Goal: Book appointment/travel/reservation

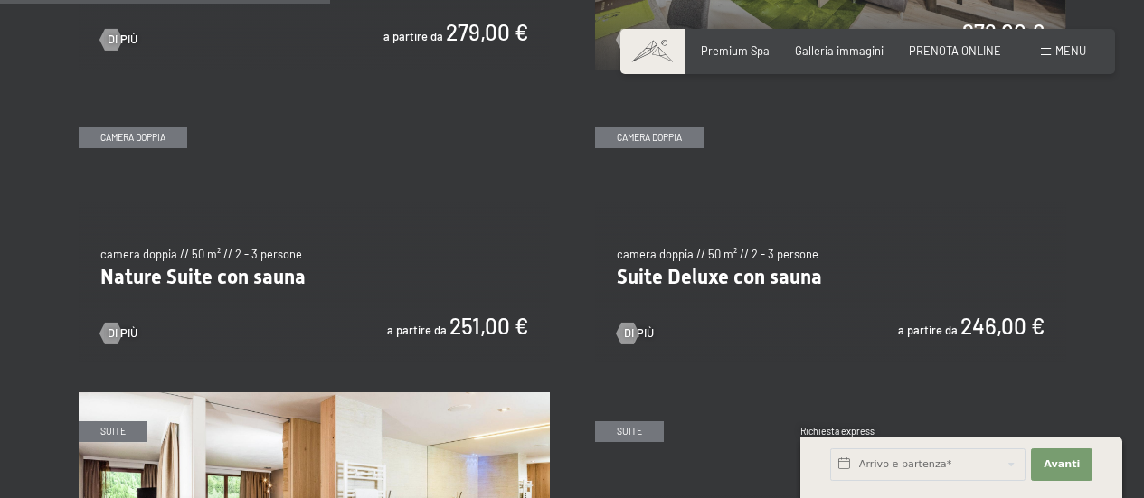
scroll to position [1356, 0]
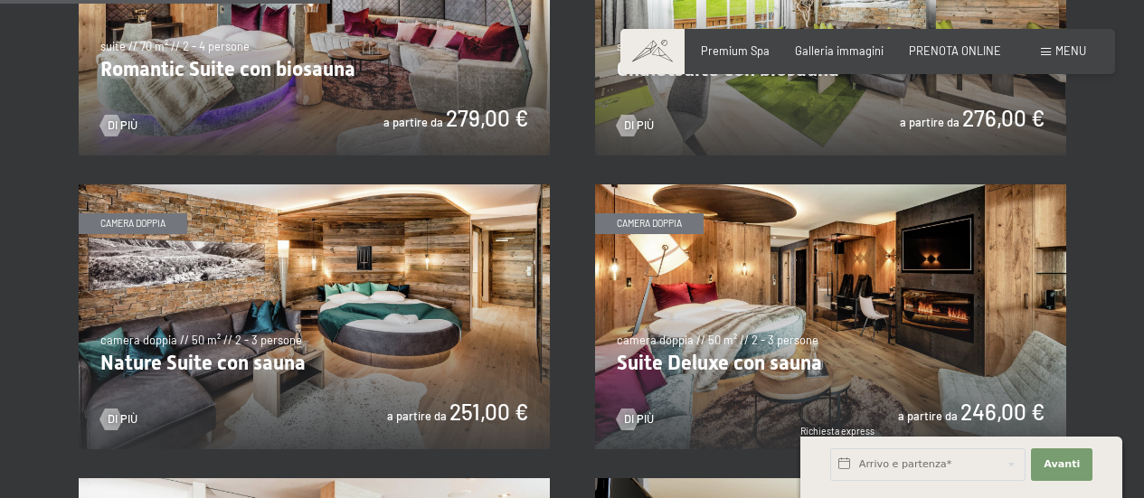
click at [327, 356] on img at bounding box center [314, 316] width 471 height 265
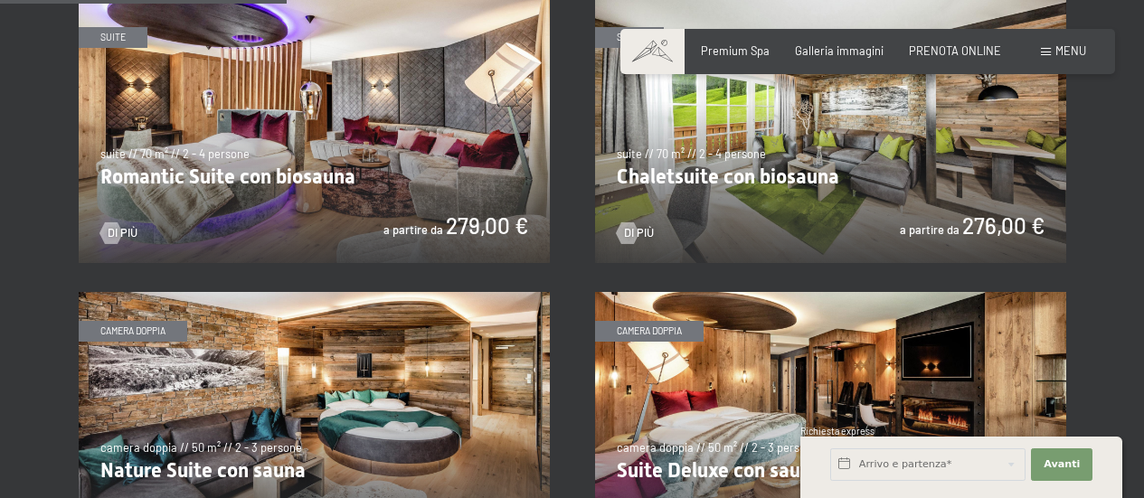
scroll to position [1176, 0]
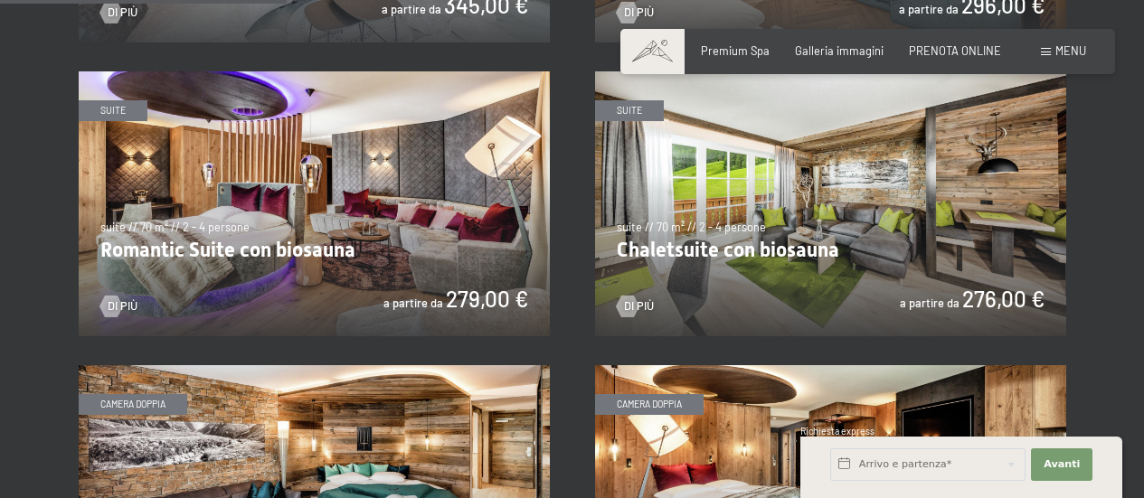
click at [335, 235] on img at bounding box center [314, 203] width 471 height 265
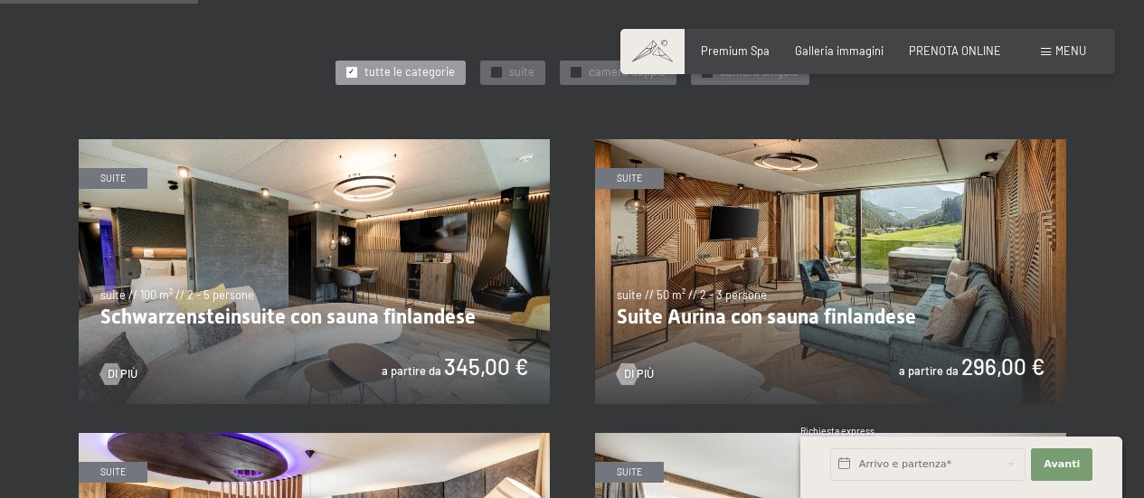
scroll to position [814, 0]
click at [812, 277] on img at bounding box center [830, 271] width 471 height 265
click at [722, 313] on img at bounding box center [830, 271] width 471 height 265
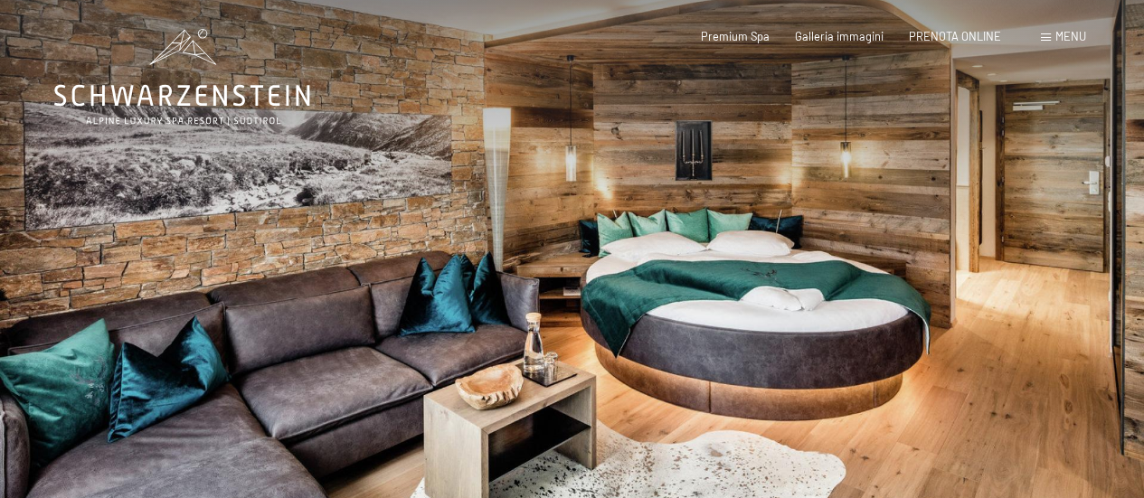
click at [1040, 276] on div at bounding box center [858, 294] width 572 height 588
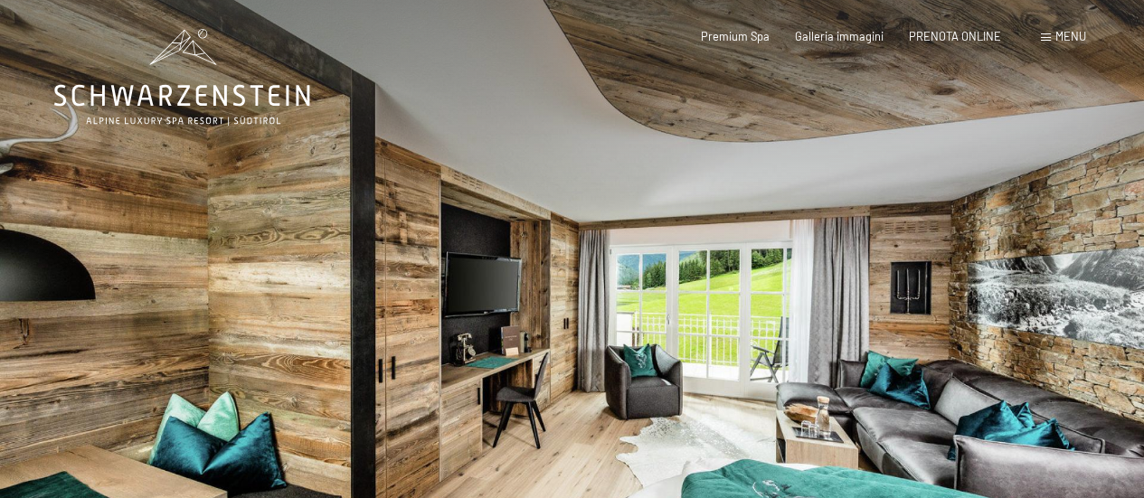
click at [1054, 305] on div at bounding box center [858, 294] width 572 height 588
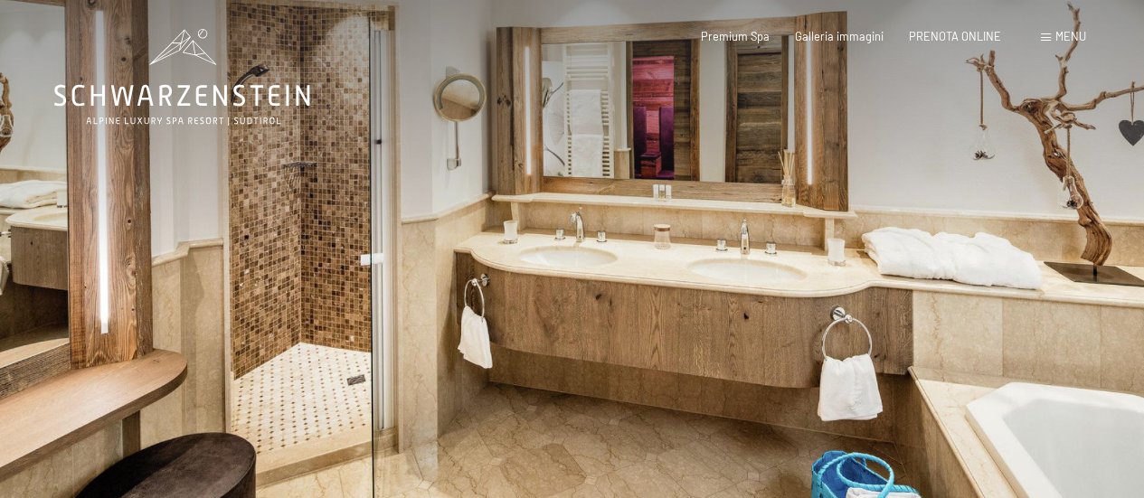
click at [1051, 305] on div at bounding box center [858, 294] width 572 height 588
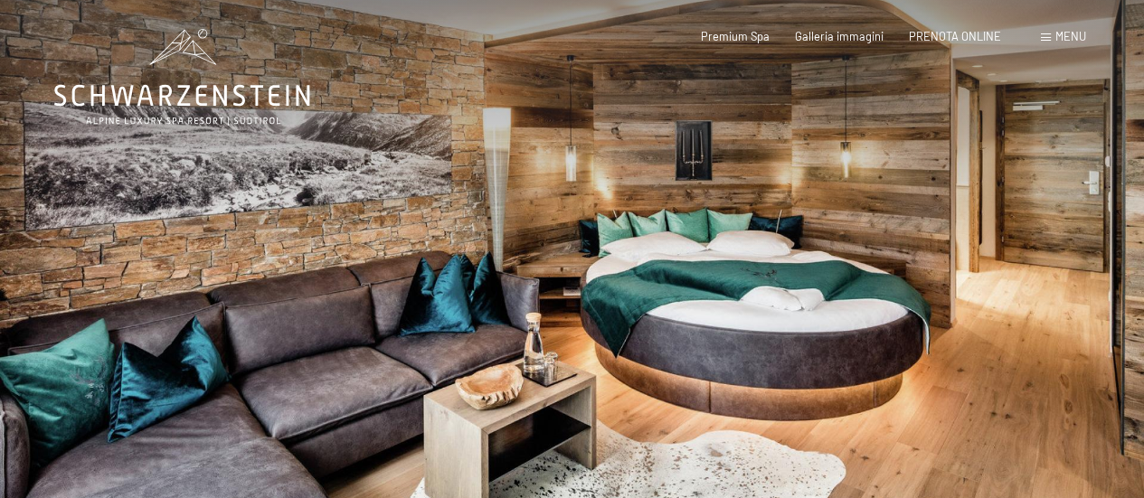
click at [1036, 315] on div at bounding box center [858, 294] width 572 height 588
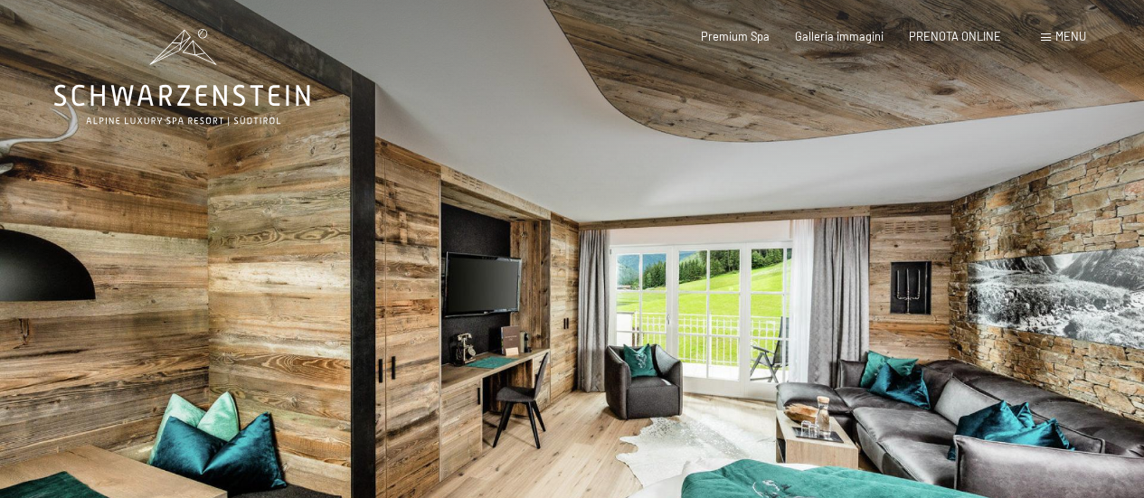
click at [1035, 316] on div at bounding box center [858, 294] width 572 height 588
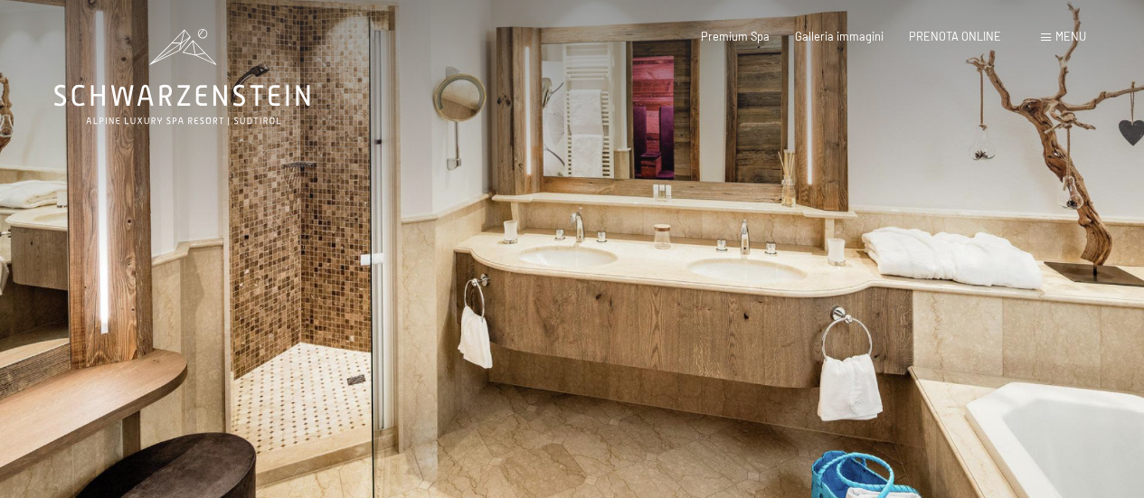
click at [1035, 316] on div at bounding box center [858, 294] width 572 height 588
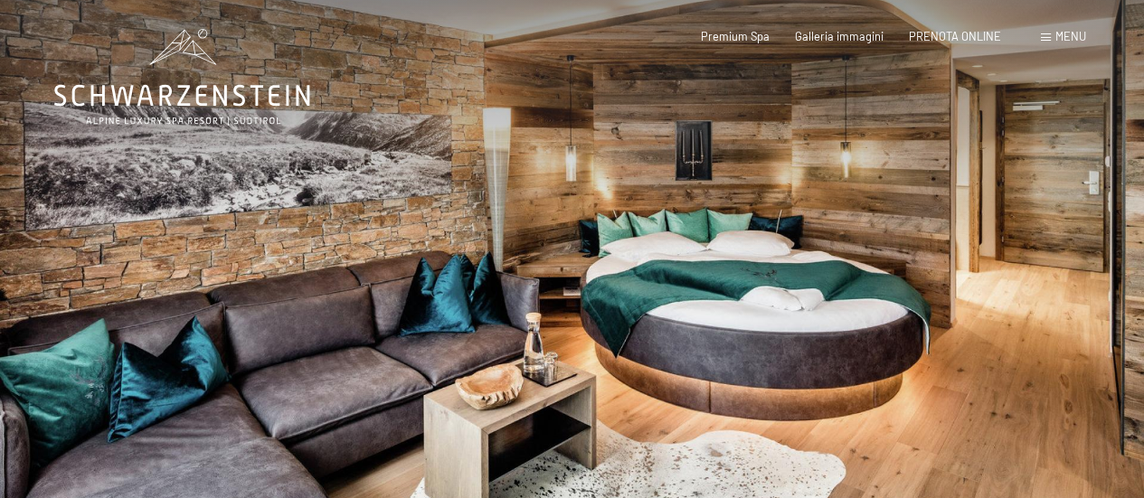
click at [1035, 316] on div at bounding box center [858, 294] width 572 height 588
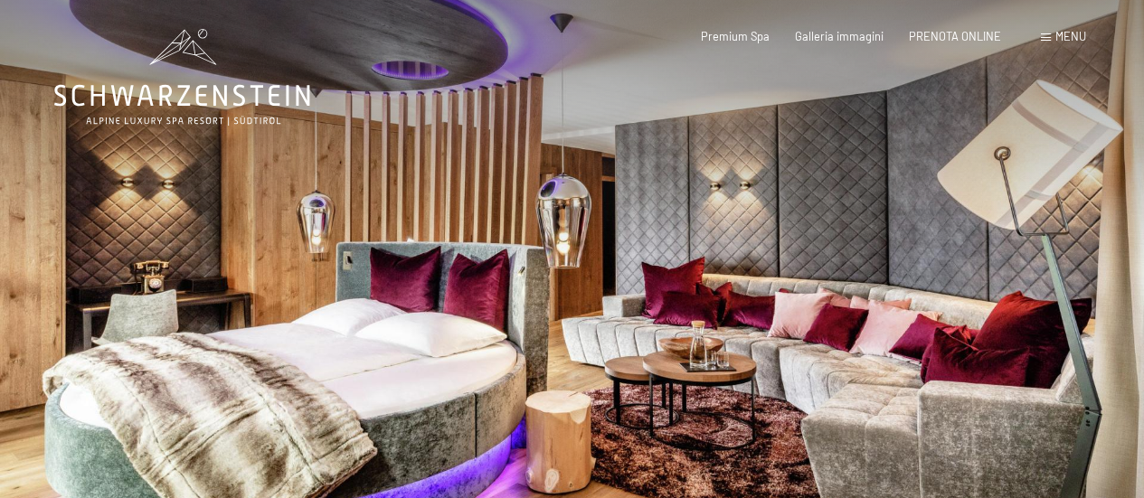
click at [988, 276] on div at bounding box center [858, 294] width 572 height 588
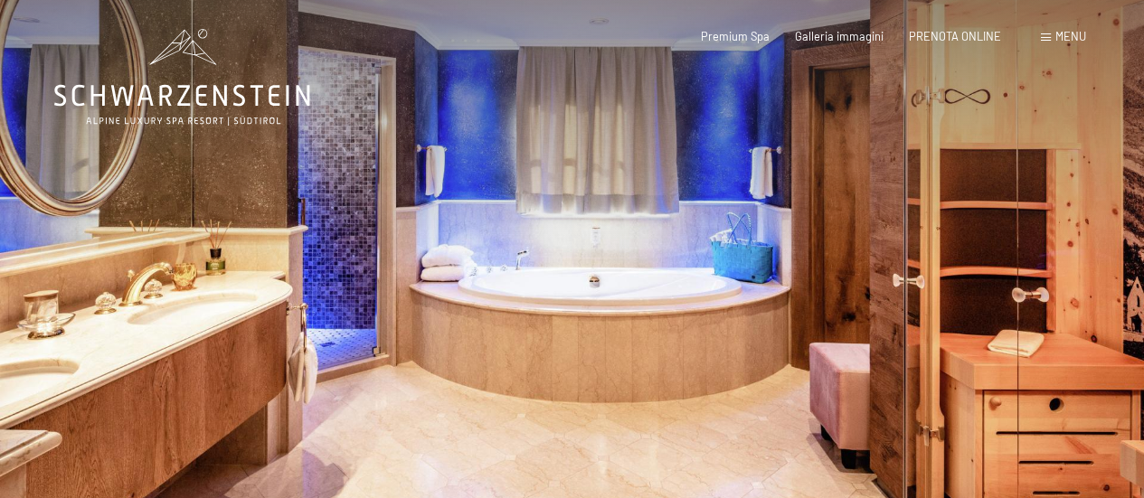
drag, startPoint x: 972, startPoint y: 244, endPoint x: 976, endPoint y: 230, distance: 14.9
click at [973, 235] on div at bounding box center [858, 294] width 572 height 588
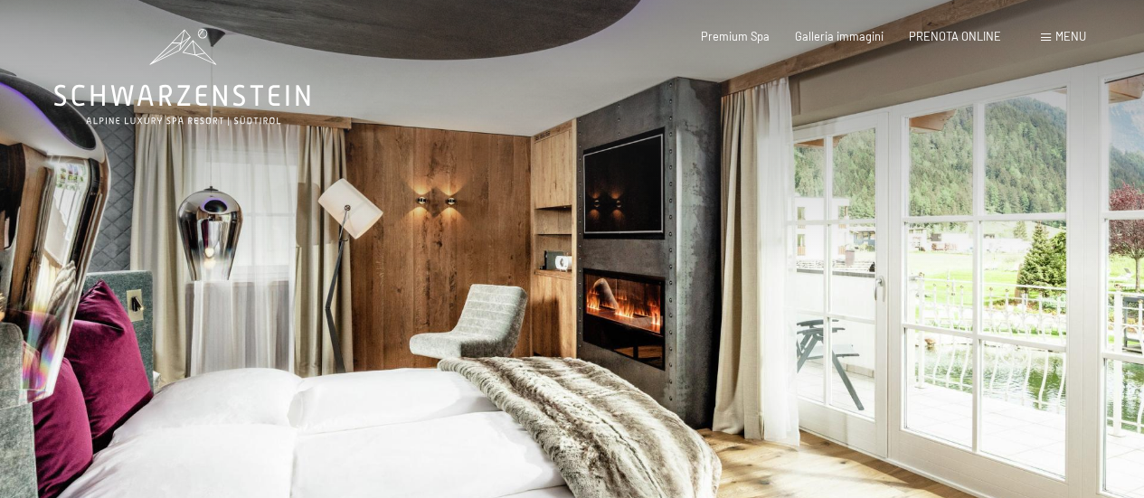
click at [976, 228] on div at bounding box center [858, 294] width 572 height 588
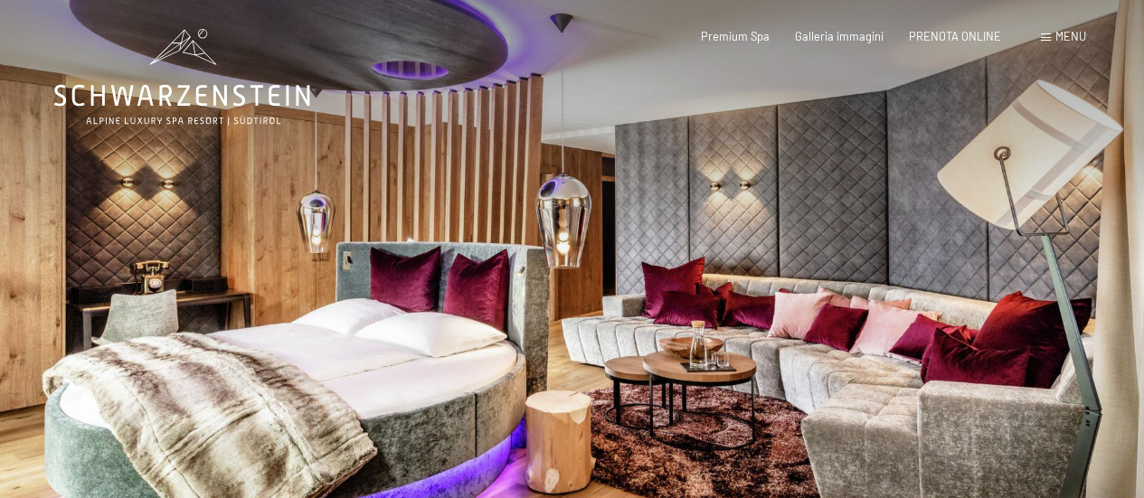
click at [975, 215] on div at bounding box center [858, 294] width 572 height 588
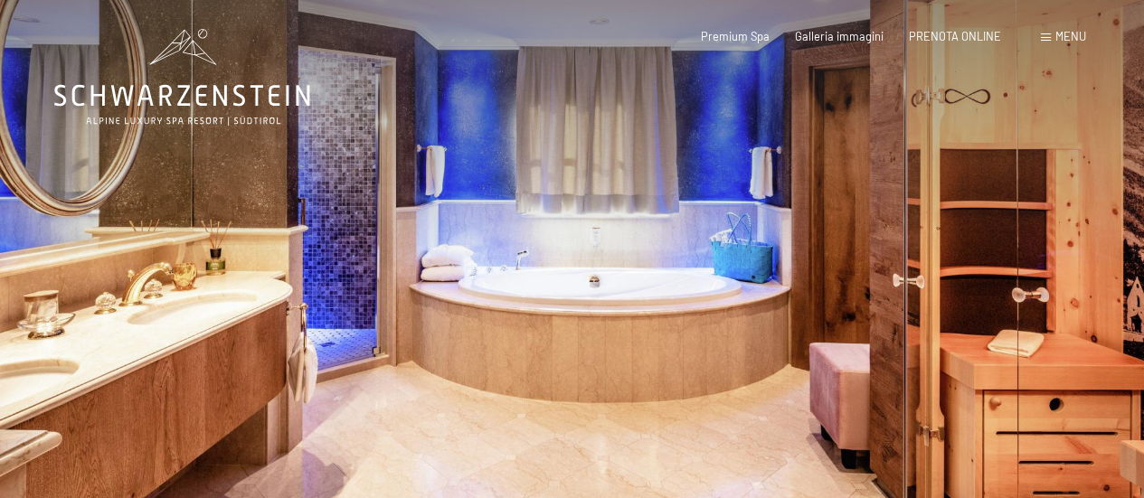
click at [975, 215] on div at bounding box center [858, 294] width 572 height 588
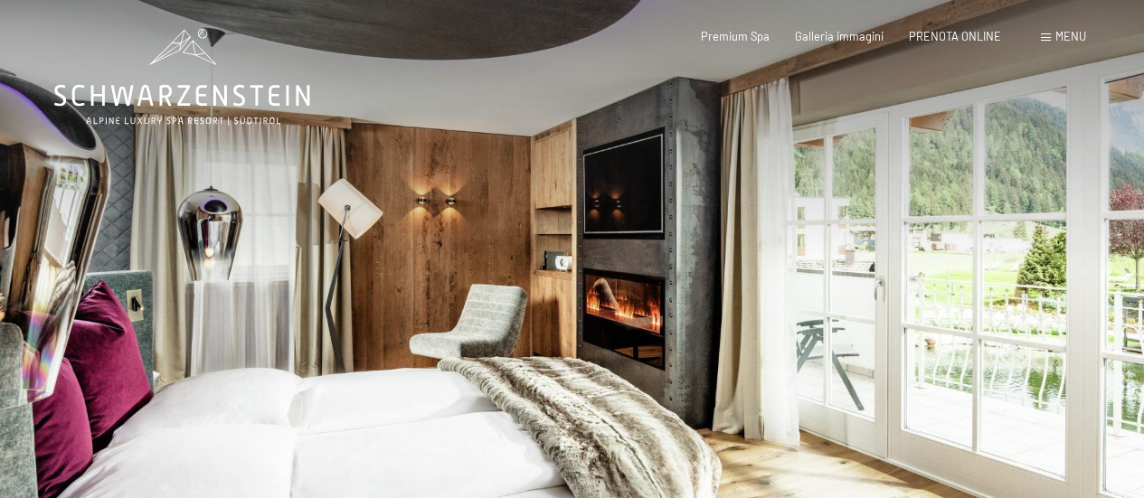
click at [975, 215] on div at bounding box center [858, 294] width 572 height 588
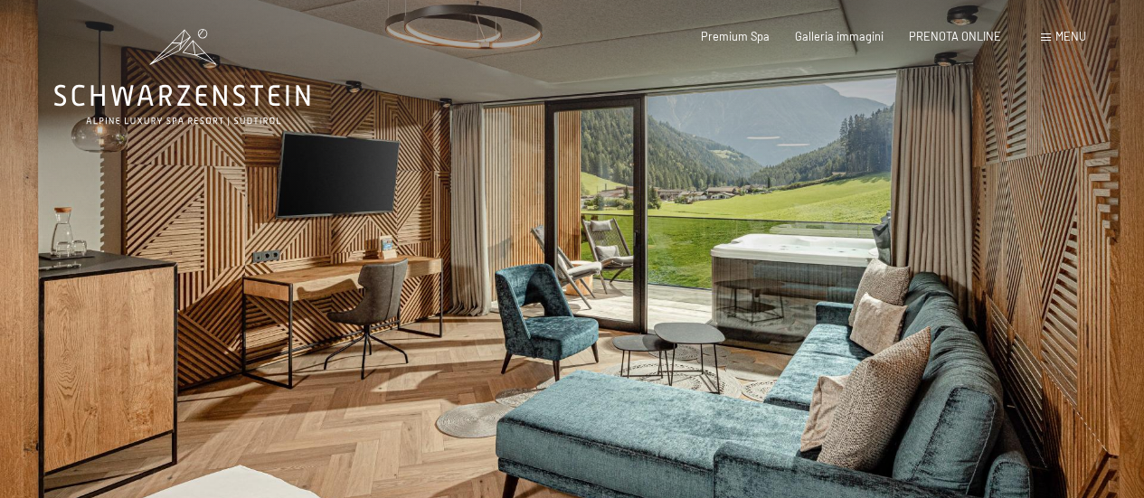
click at [1004, 225] on div at bounding box center [858, 294] width 572 height 588
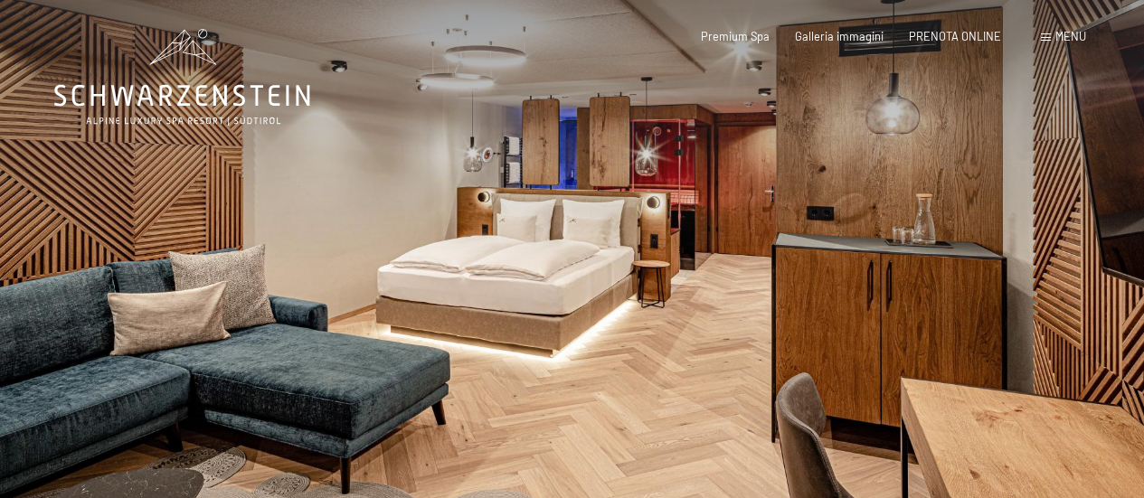
click at [1005, 224] on div at bounding box center [858, 294] width 572 height 588
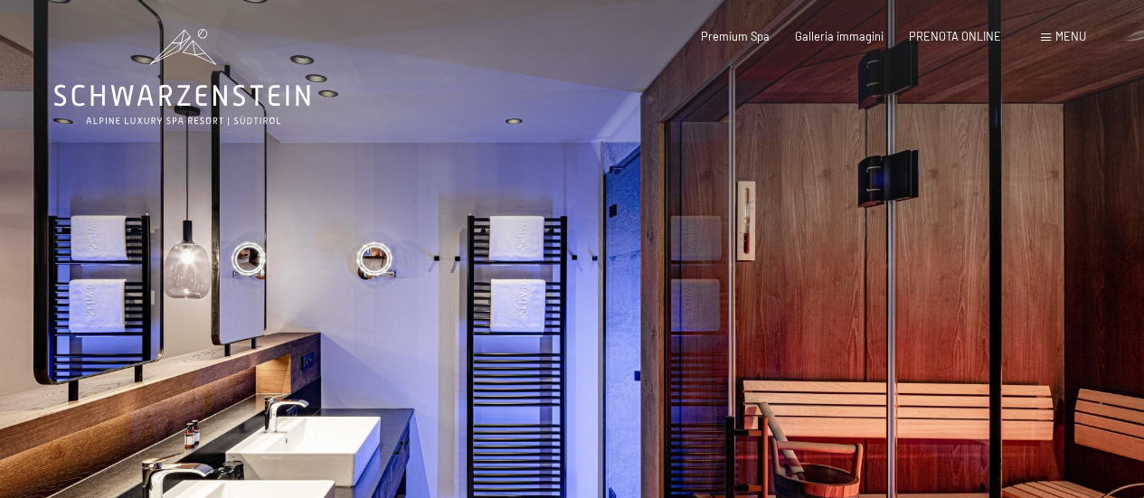
click at [1005, 224] on div at bounding box center [858, 294] width 572 height 588
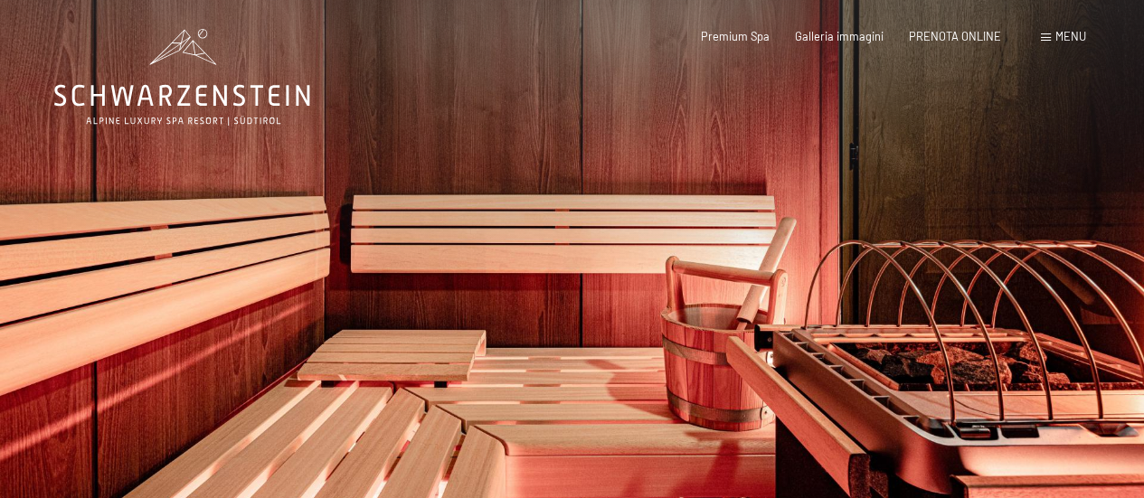
click at [1005, 224] on div at bounding box center [858, 294] width 572 height 588
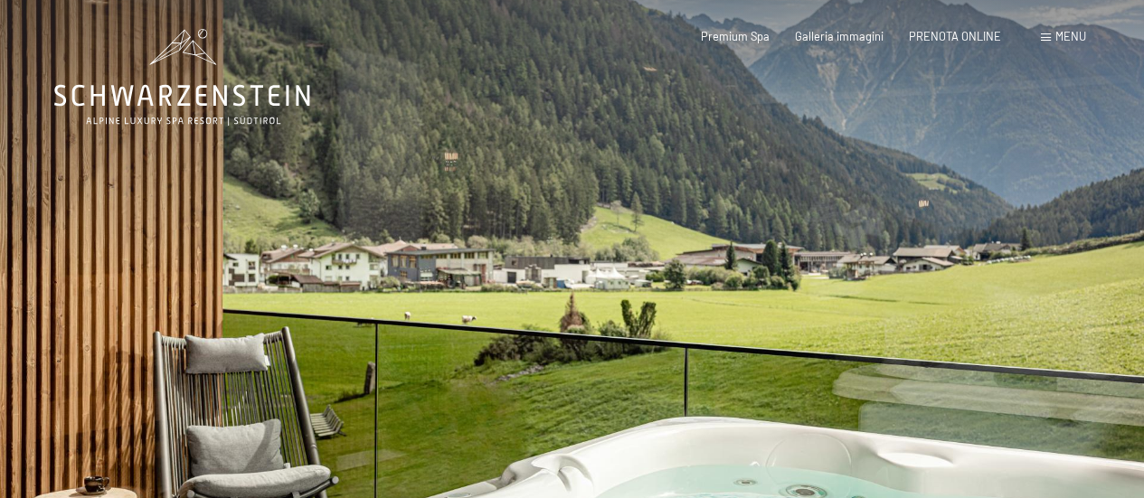
click at [1005, 224] on div at bounding box center [858, 294] width 572 height 588
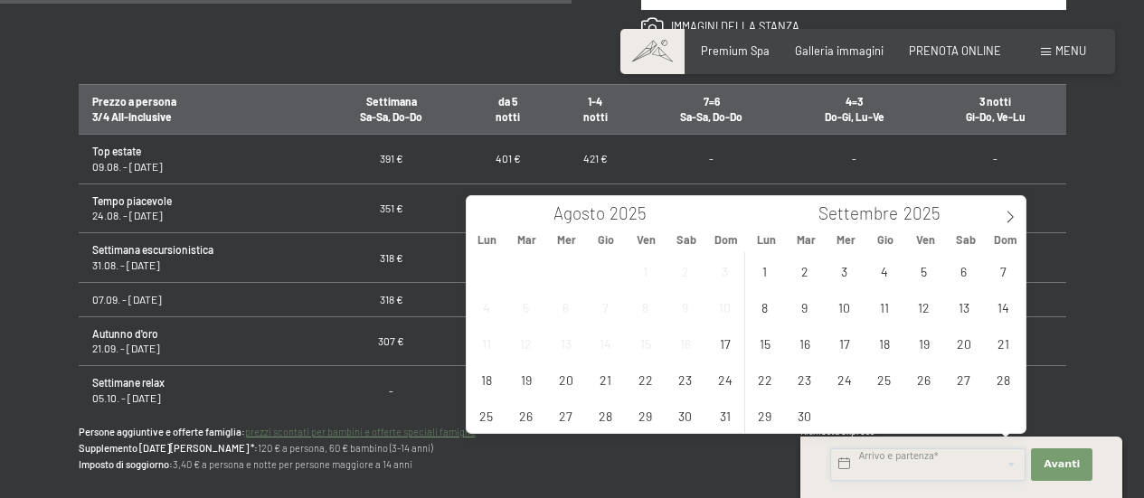
click at [867, 472] on input "text" at bounding box center [927, 465] width 195 height 33
click at [723, 382] on span "24" at bounding box center [724, 379] width 35 height 35
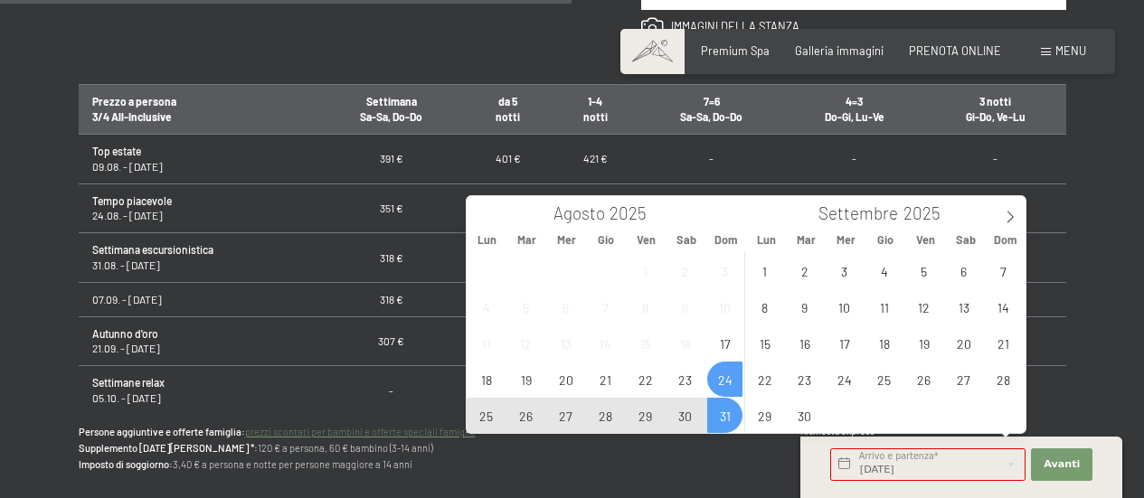
click at [718, 416] on span "31" at bounding box center [724, 415] width 35 height 35
type input "Dom. 24/08/2025 - Dom. 31/08/2025"
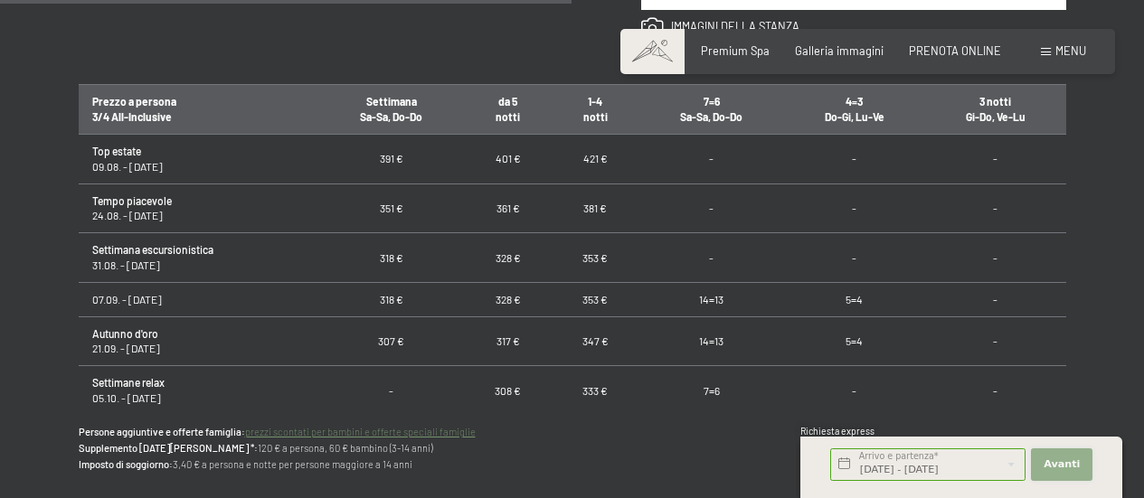
click at [1054, 465] on span "Avanti" at bounding box center [1062, 465] width 36 height 14
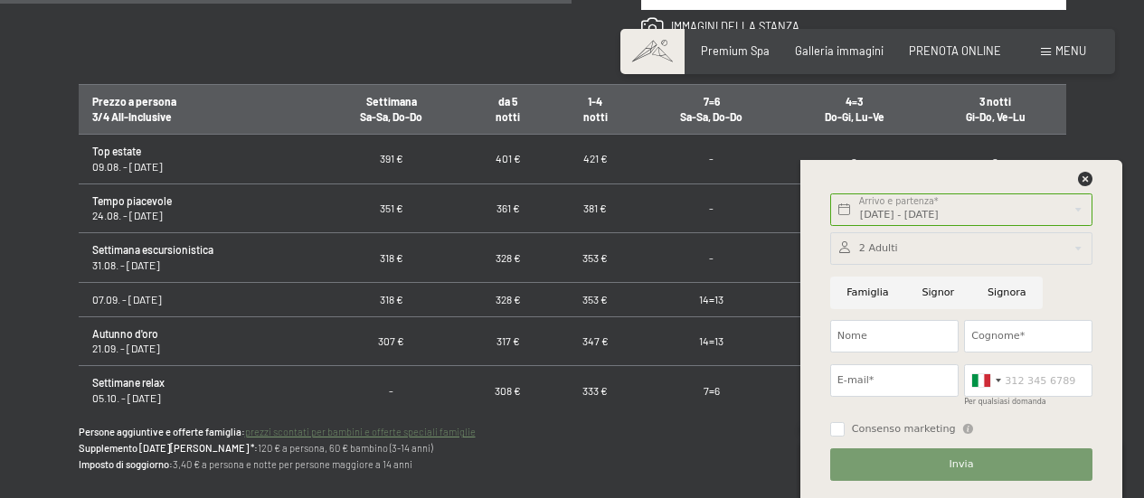
scroll to position [0, 0]
click at [1080, 242] on div at bounding box center [961, 248] width 262 height 33
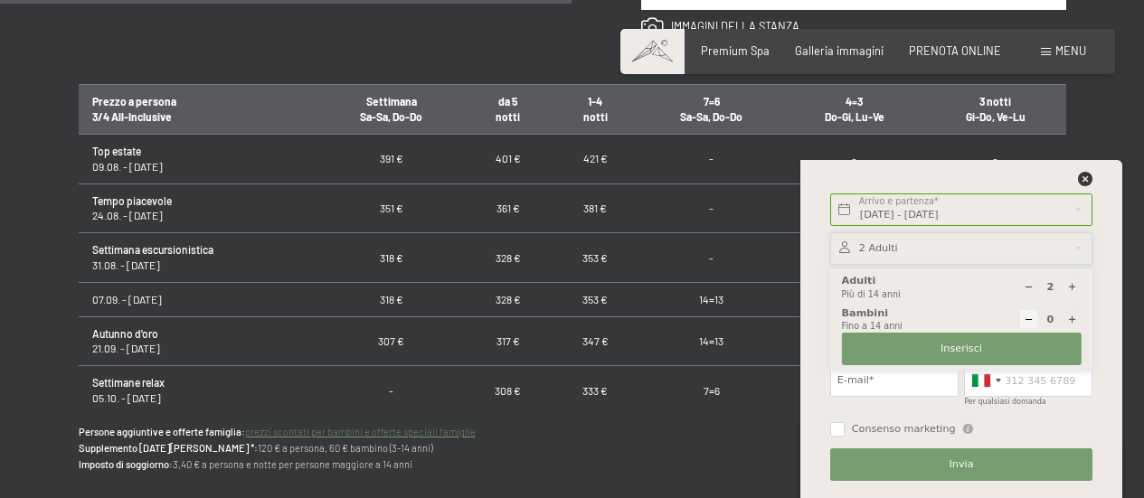
click at [1079, 317] on div at bounding box center [1071, 319] width 18 height 18
type input "1"
select select
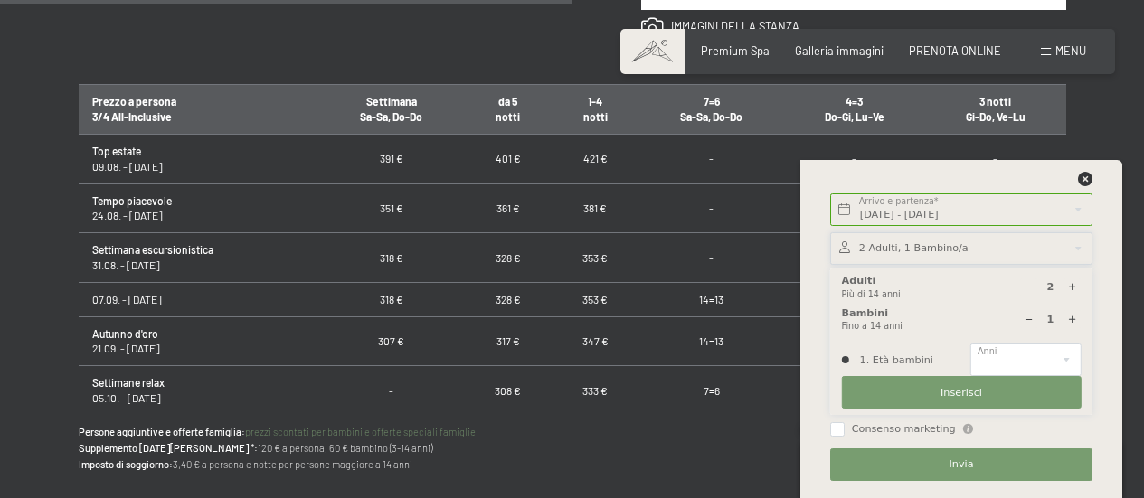
click at [1079, 317] on div at bounding box center [1071, 319] width 18 height 18
type input "2"
select select
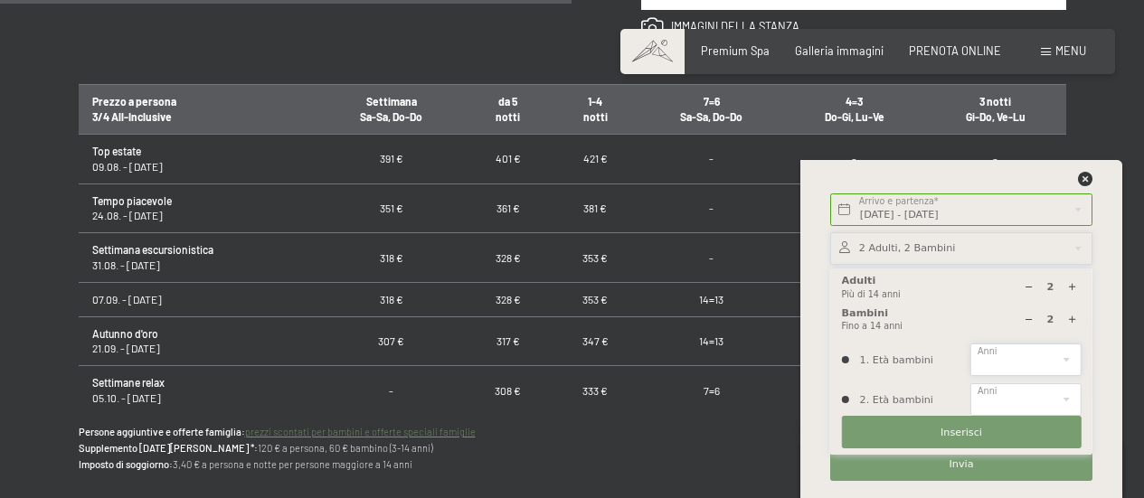
click at [1068, 358] on select "0 1 2 3 4 5 6 7 8 9 10 11 12 13 14" at bounding box center [1025, 360] width 110 height 33
select select "2"
click at [970, 344] on select "0 1 2 3 4 5 6 7 8 9 10 11 12 13 14" at bounding box center [1025, 360] width 110 height 33
click at [1073, 394] on select "0 1 2 3 4 5 6 7 8 9 10 11 12 13 14" at bounding box center [1025, 399] width 110 height 33
select select "4"
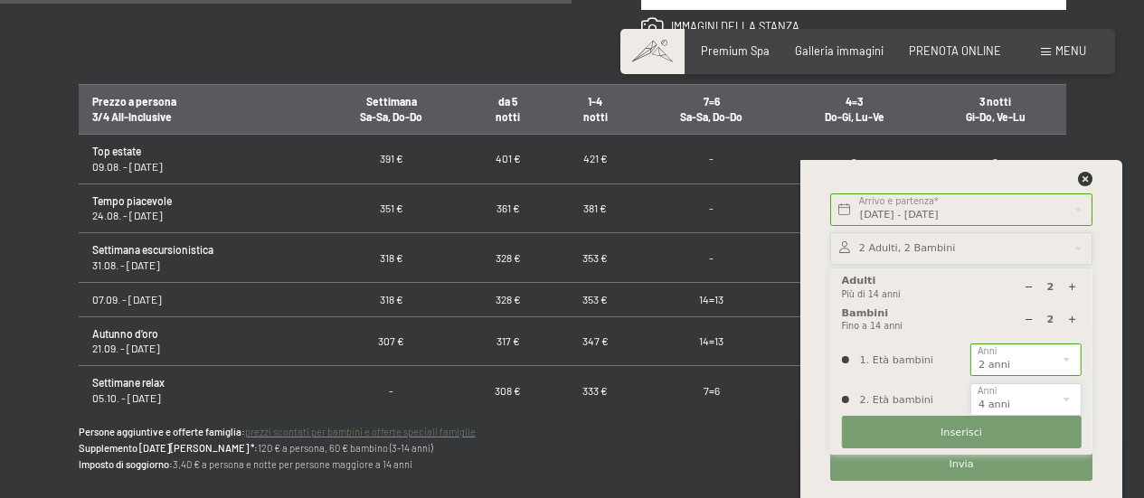
click at [970, 383] on select "0 1 2 3 4 5 6 7 8 9 10 11 12 13 14" at bounding box center [1025, 399] width 110 height 33
click at [997, 428] on button "Inserisci" at bounding box center [962, 432] width 240 height 33
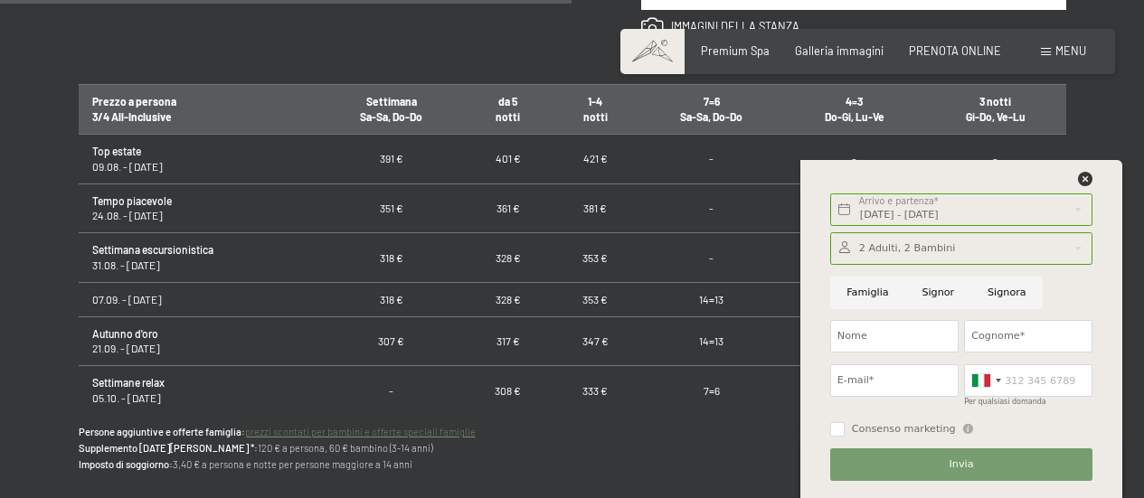
click at [876, 293] on input "Famiglia" at bounding box center [867, 293] width 75 height 33
radio input "true"
click at [883, 333] on input "Nome" at bounding box center [894, 336] width 128 height 33
type input "moreno"
type input "pedrotti"
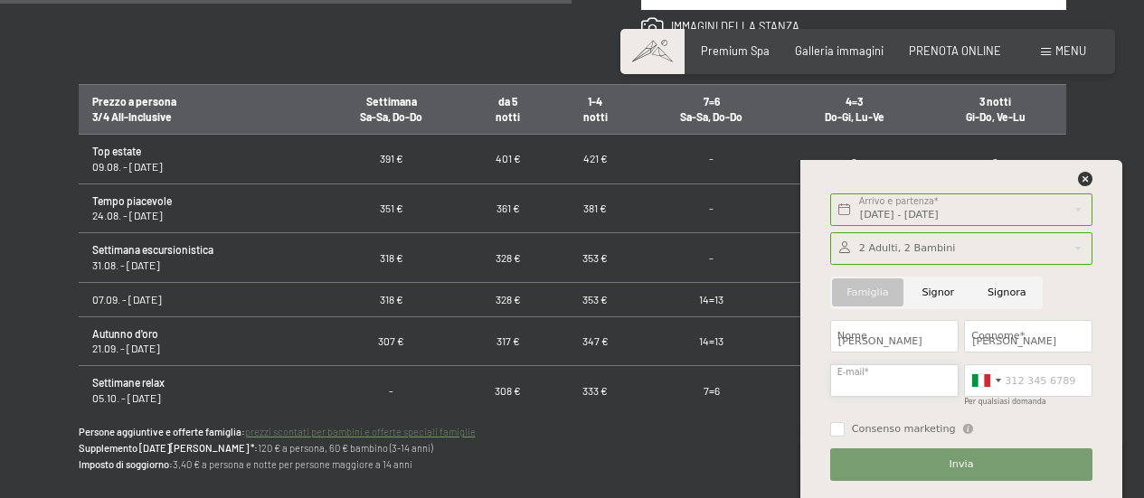
type input "pedrottimoreno@libero.it"
type input "3402741422"
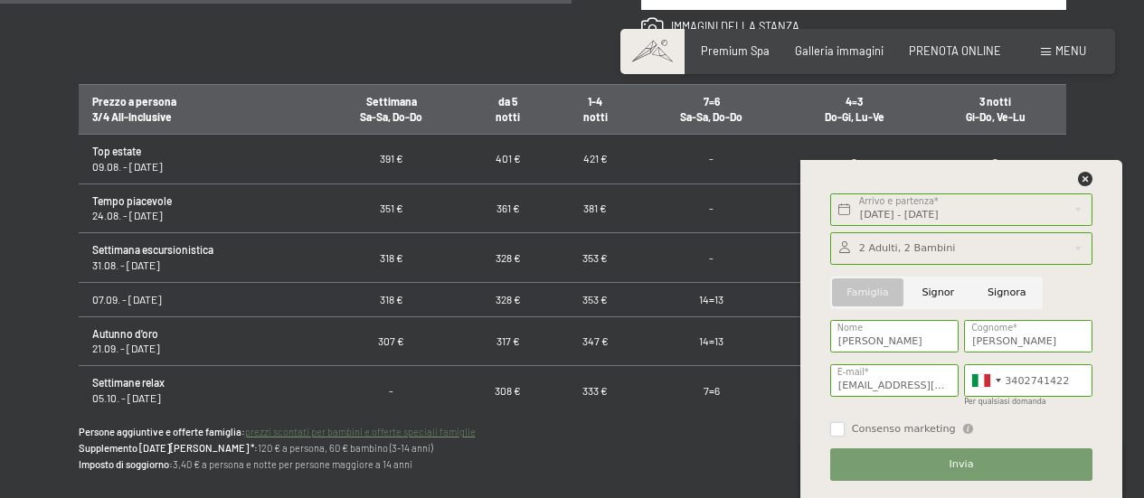
click at [840, 424] on input "Consenso marketing" at bounding box center [837, 429] width 14 height 14
checkbox input "true"
click at [918, 473] on button "Invia" at bounding box center [961, 465] width 262 height 33
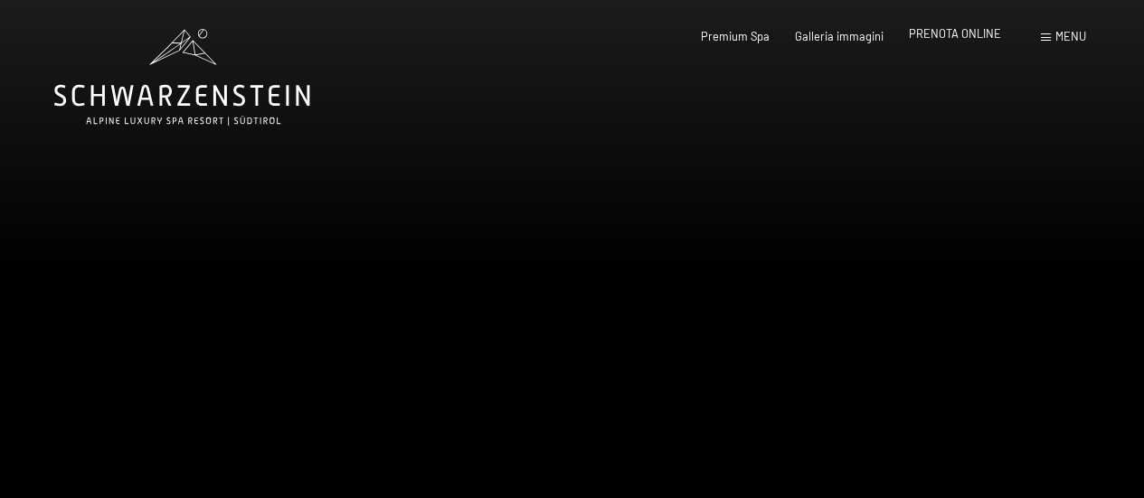
click at [968, 33] on span "PRENOTA ONLINE" at bounding box center [955, 33] width 92 height 14
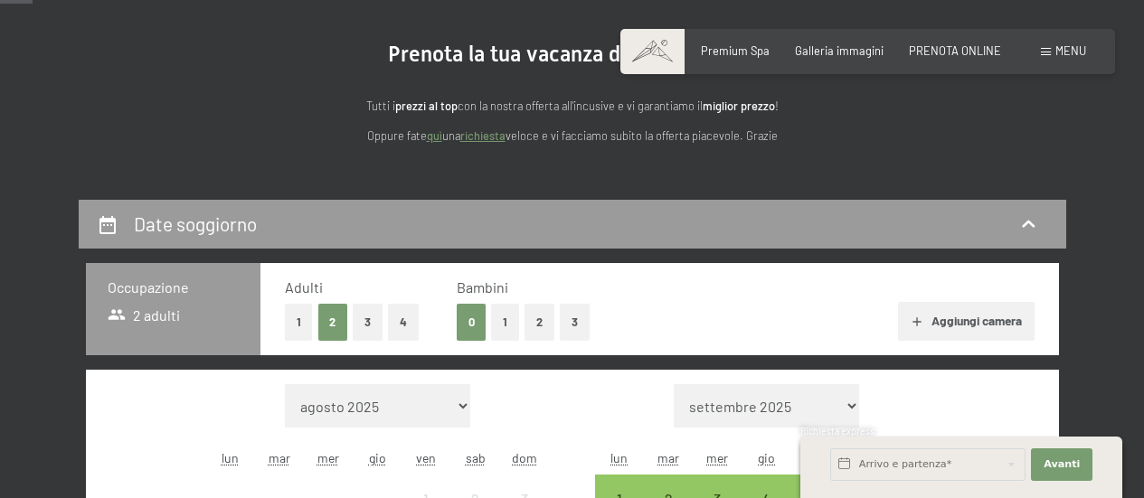
scroll to position [181, 0]
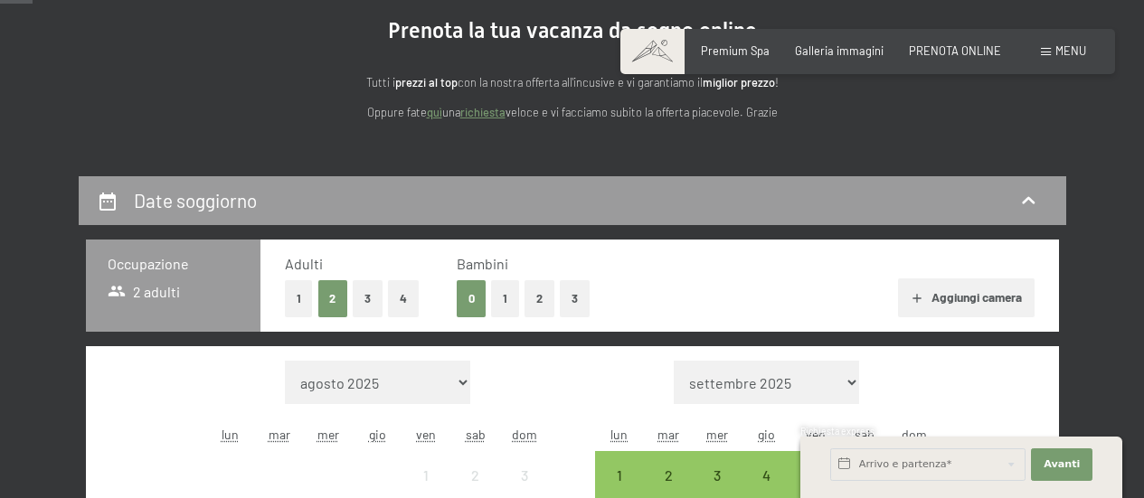
click at [524, 305] on button "2" at bounding box center [539, 298] width 30 height 37
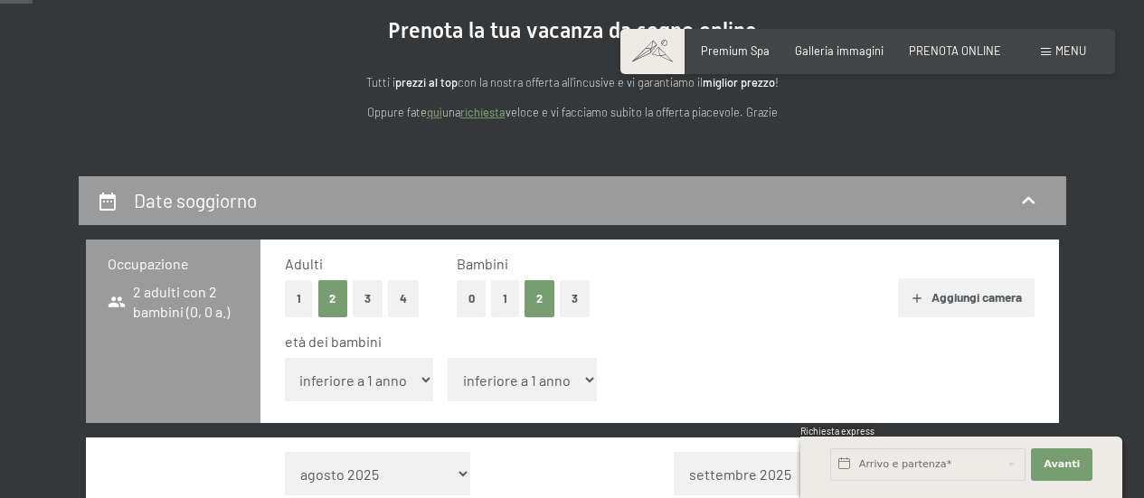
click at [423, 378] on select "inferiore a 1 anno 1 anno 2 anni 3 anni 4 anni 5 anni 6 anni 7 anni 8 anni 9 an…" at bounding box center [359, 379] width 149 height 43
select select "4"
click at [285, 358] on select "inferiore a 1 anno 1 anno 2 anni 3 anni 4 anni 5 anni 6 anni 7 anni 8 anni 9 an…" at bounding box center [359, 379] width 149 height 43
click at [528, 393] on select "inferiore a 1 anno 1 anno 2 anni 3 anni 4 anni 5 anni 6 anni 7 anni 8 anni 9 an…" at bounding box center [522, 379] width 149 height 43
select select "2"
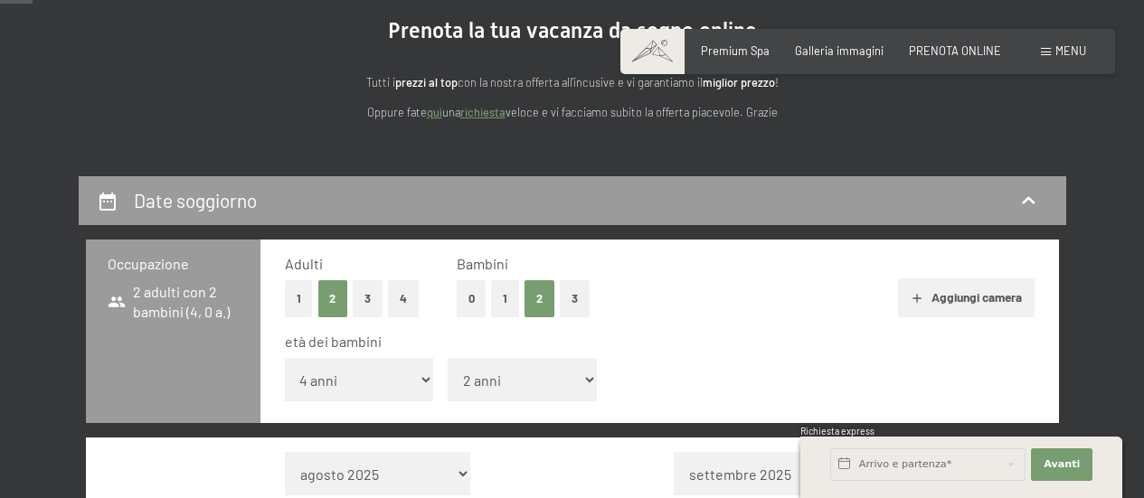
click at [448, 358] on select "inferiore a 1 anno 1 anno 2 anni 3 anni 4 anni 5 anni 6 anni 7 anni 8 anni 9 an…" at bounding box center [522, 379] width 149 height 43
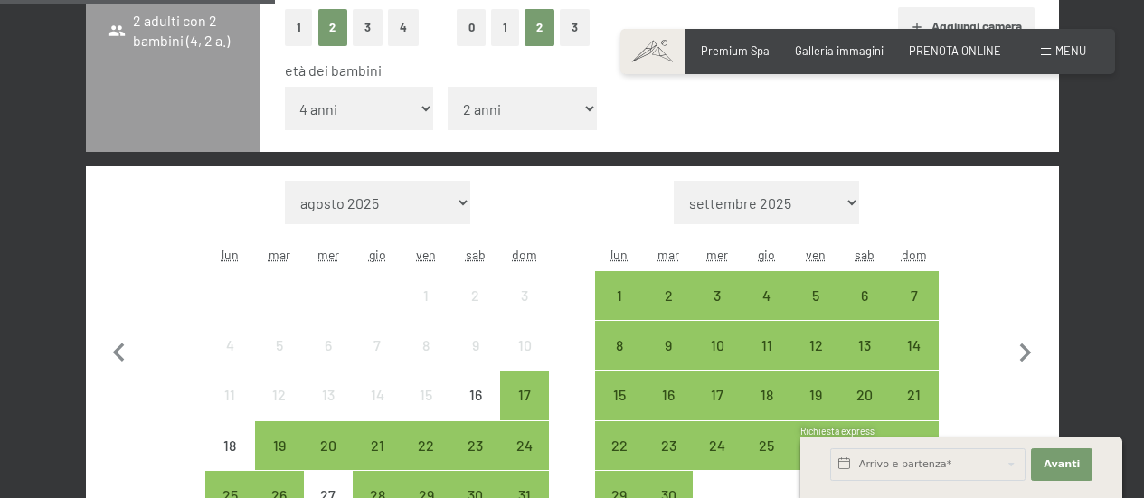
scroll to position [543, 0]
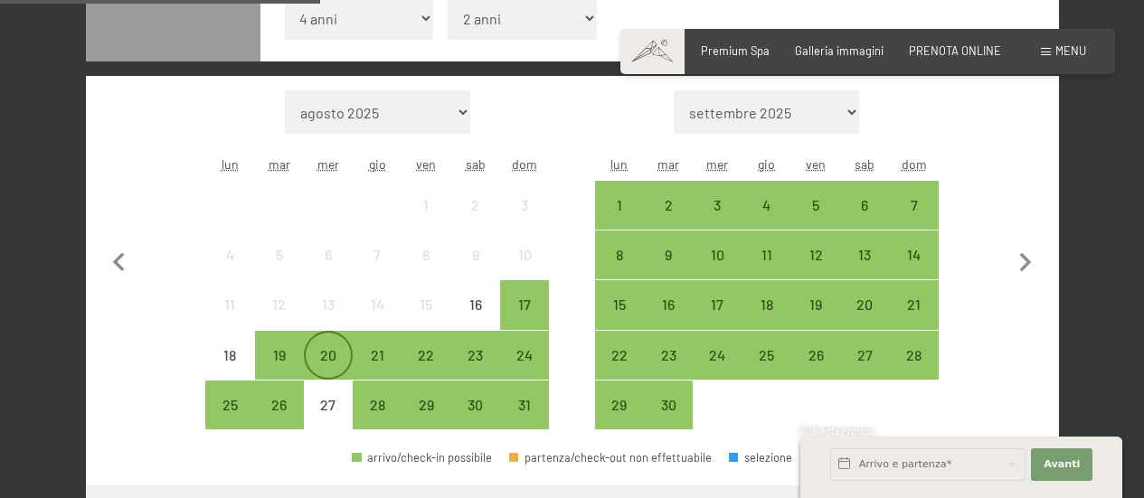
click at [331, 362] on div "20" at bounding box center [328, 370] width 45 height 45
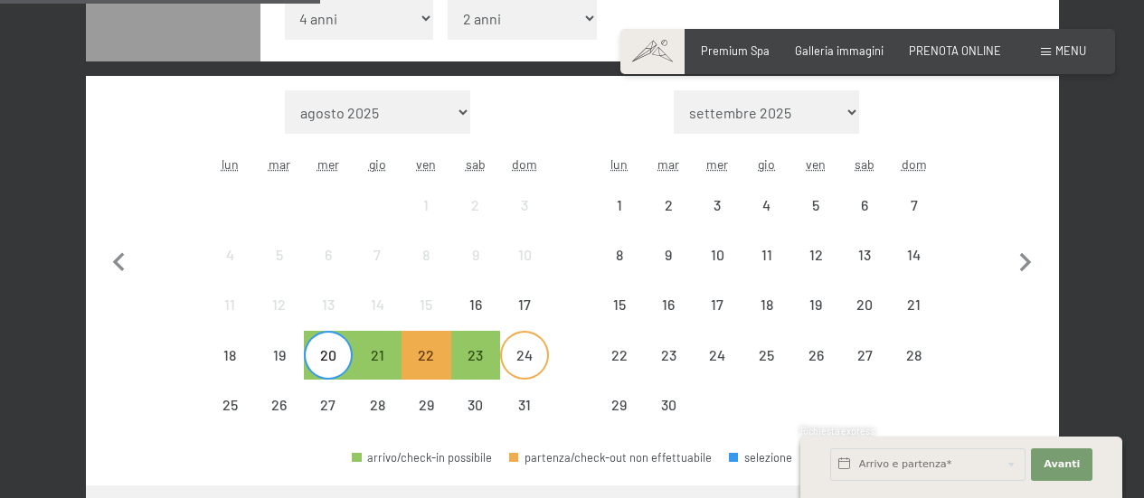
click at [523, 357] on div "24" at bounding box center [524, 370] width 45 height 45
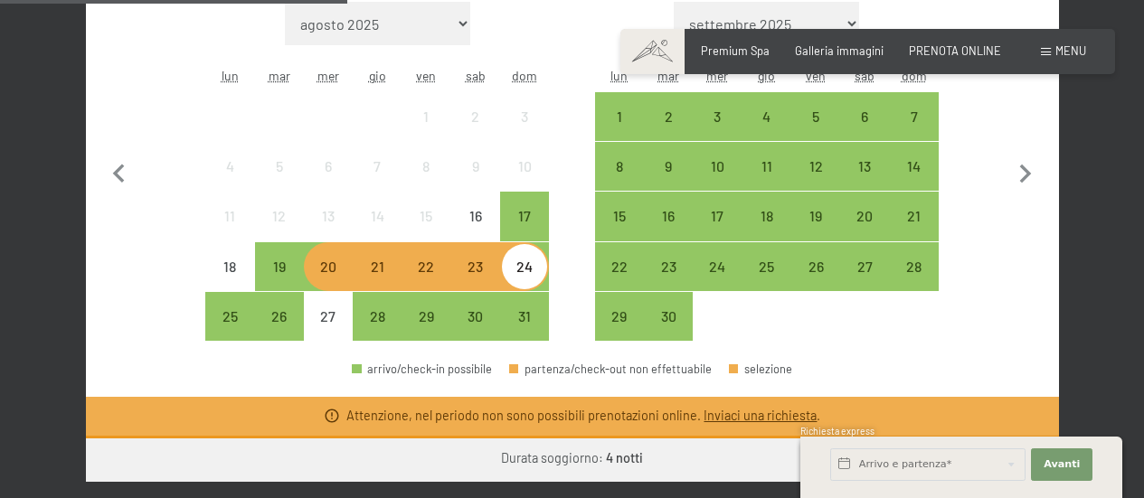
scroll to position [633, 0]
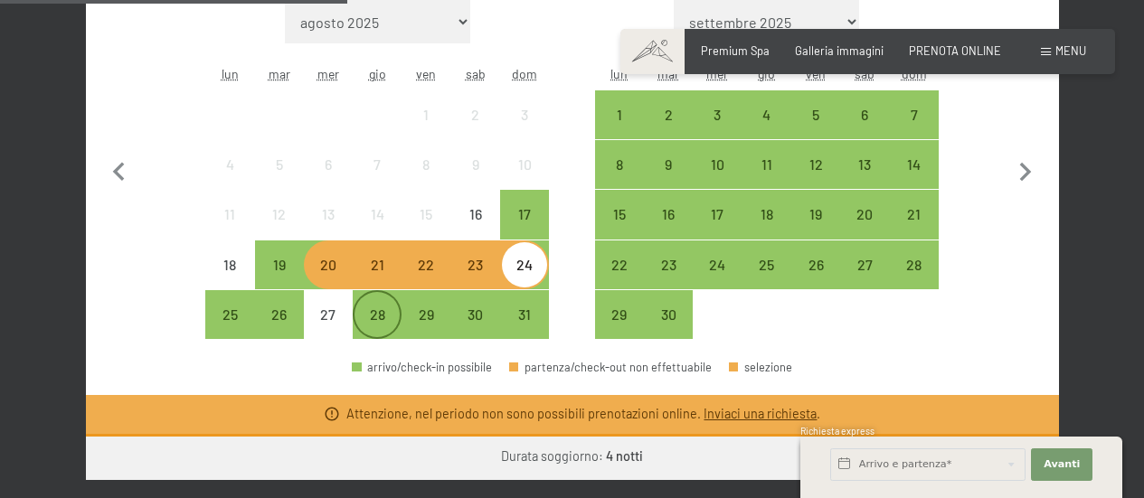
click at [391, 325] on div "28" at bounding box center [376, 329] width 45 height 45
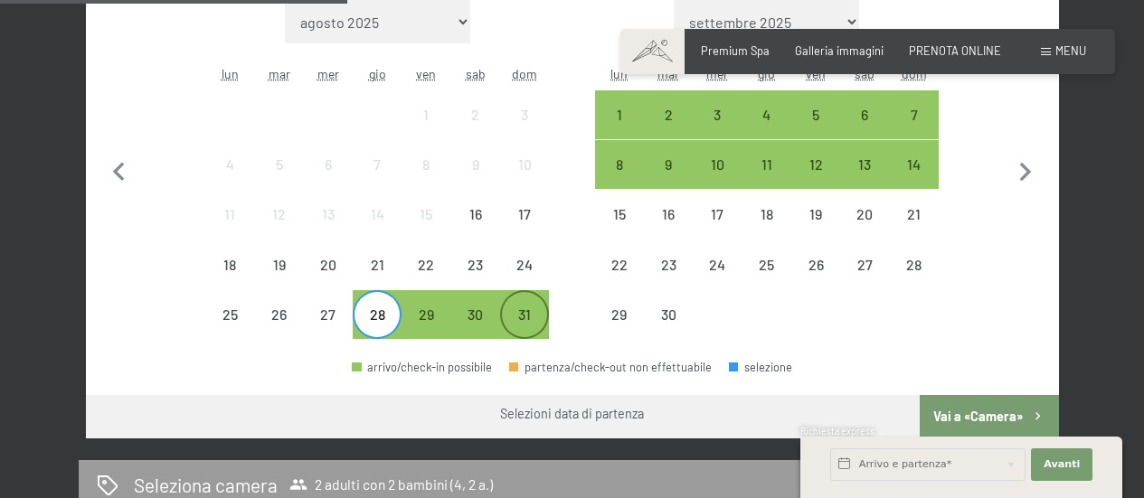
click at [523, 322] on div "31" at bounding box center [524, 329] width 45 height 45
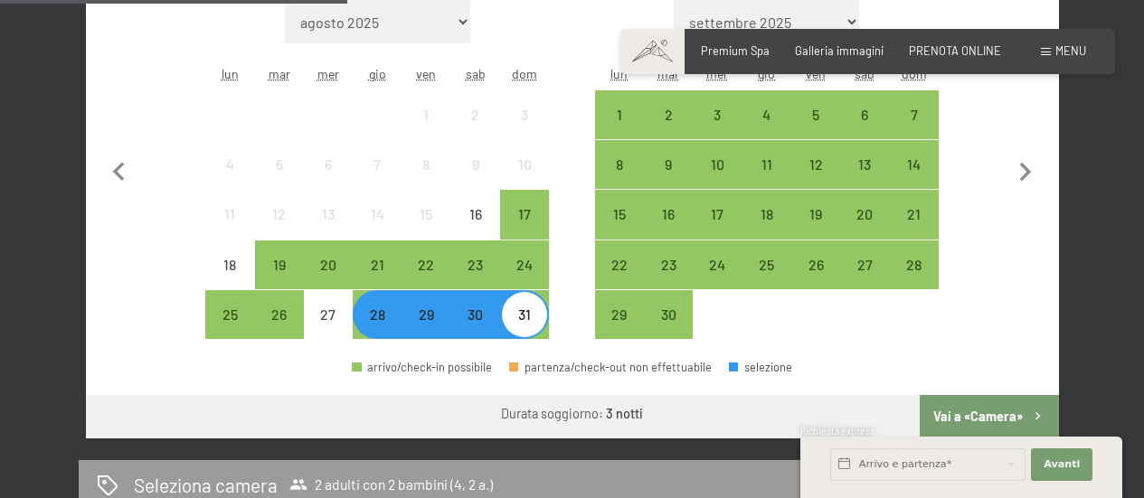
click at [987, 420] on button "Vai a «Camera»" at bounding box center [989, 416] width 138 height 43
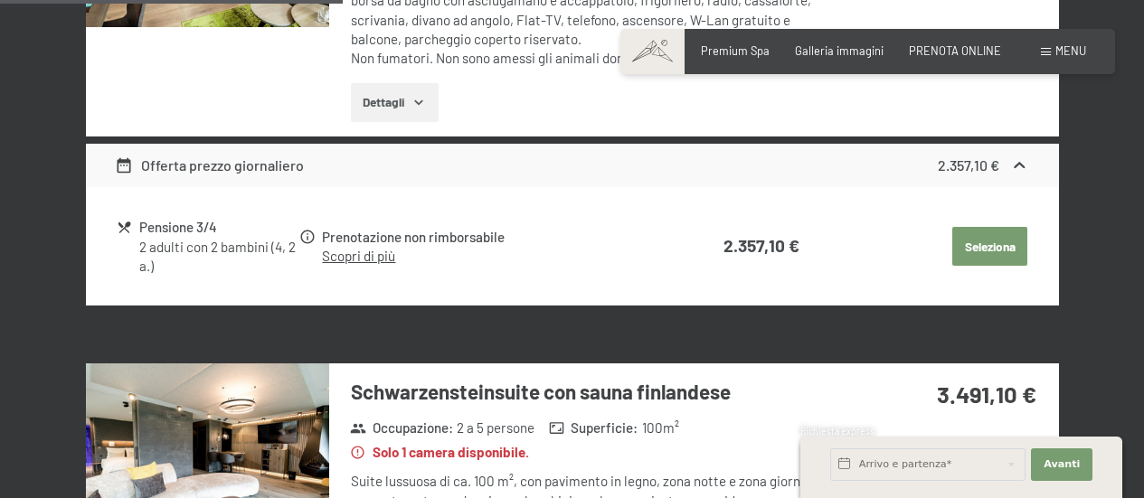
scroll to position [447, 0]
